Goal: Task Accomplishment & Management: Use online tool/utility

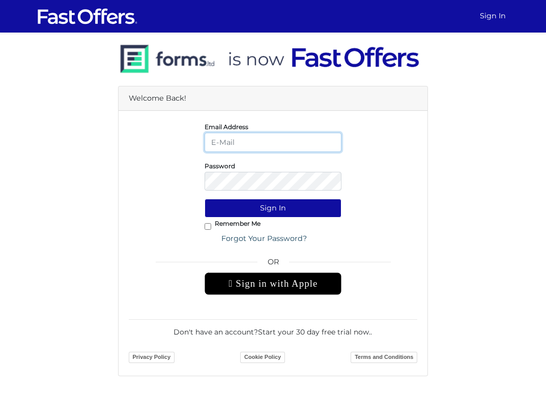
type input "[EMAIL_ADDRESS][DOMAIN_NAME]"
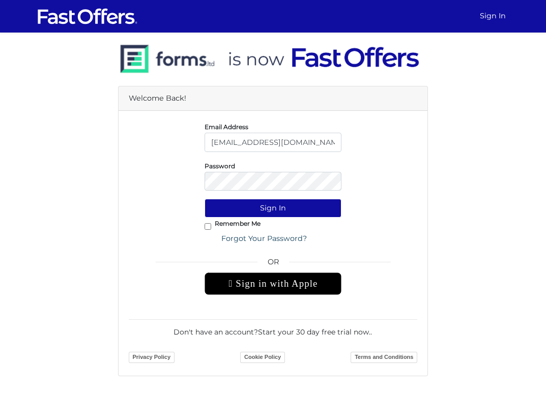
click at [272, 219] on div "Remember Me Forgot Your Password?" at bounding box center [273, 233] width 137 height 31
click at [271, 214] on button "Sign In" at bounding box center [273, 208] width 137 height 19
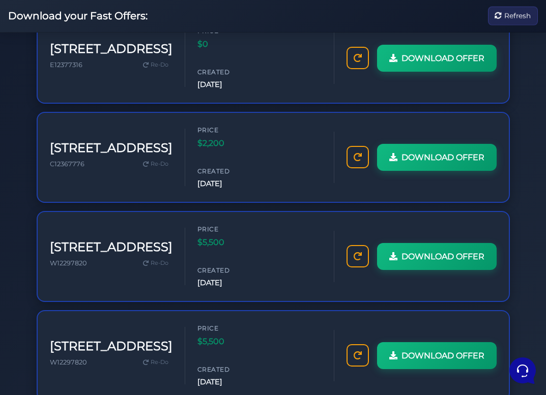
scroll to position [582, 0]
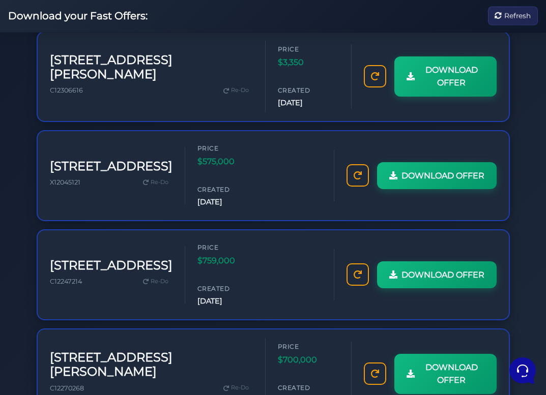
scroll to position [582, 0]
